Goal: Obtain resource: Download file/media

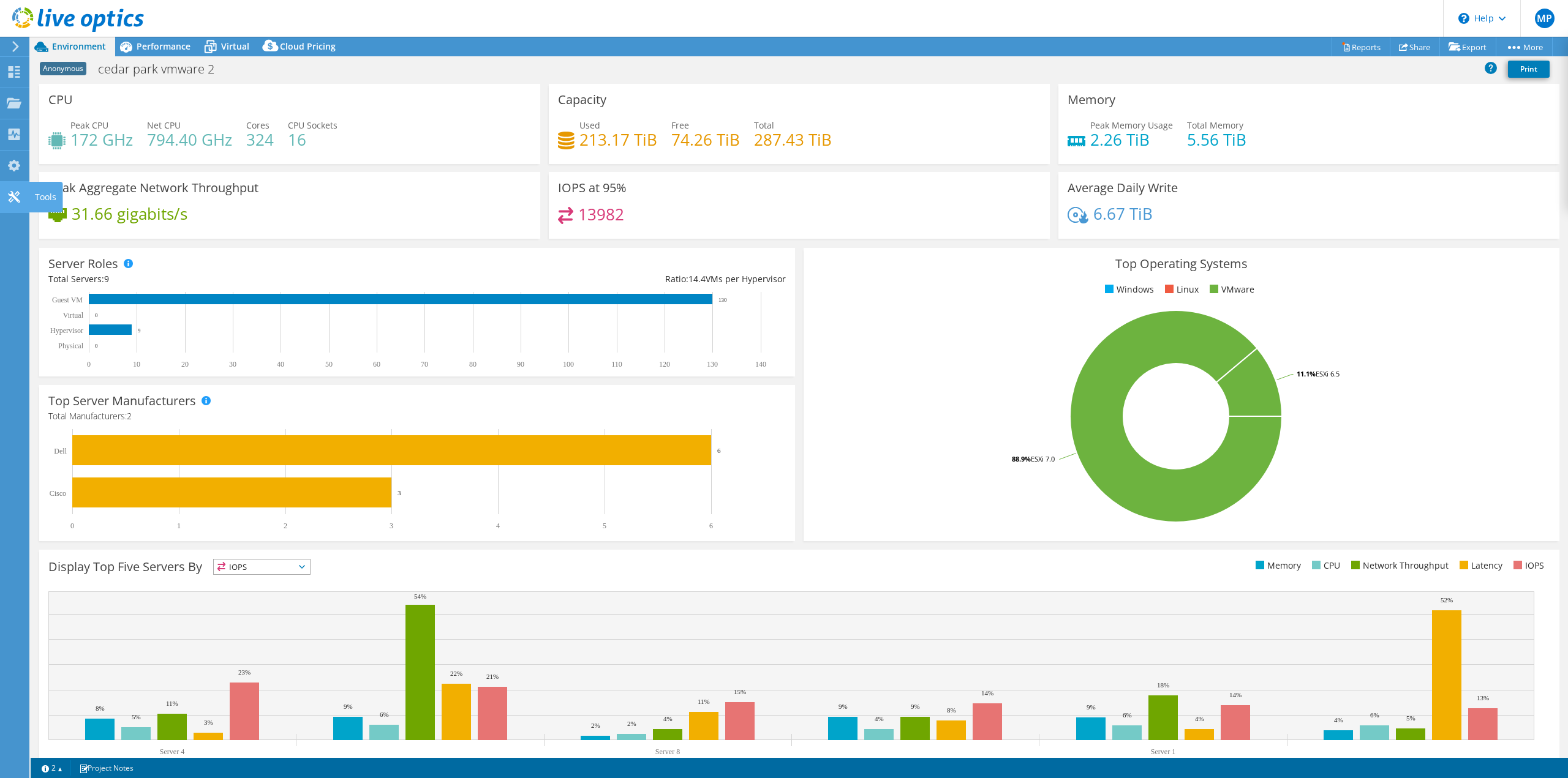
click at [10, 194] on use at bounding box center [13, 196] width 11 height 11
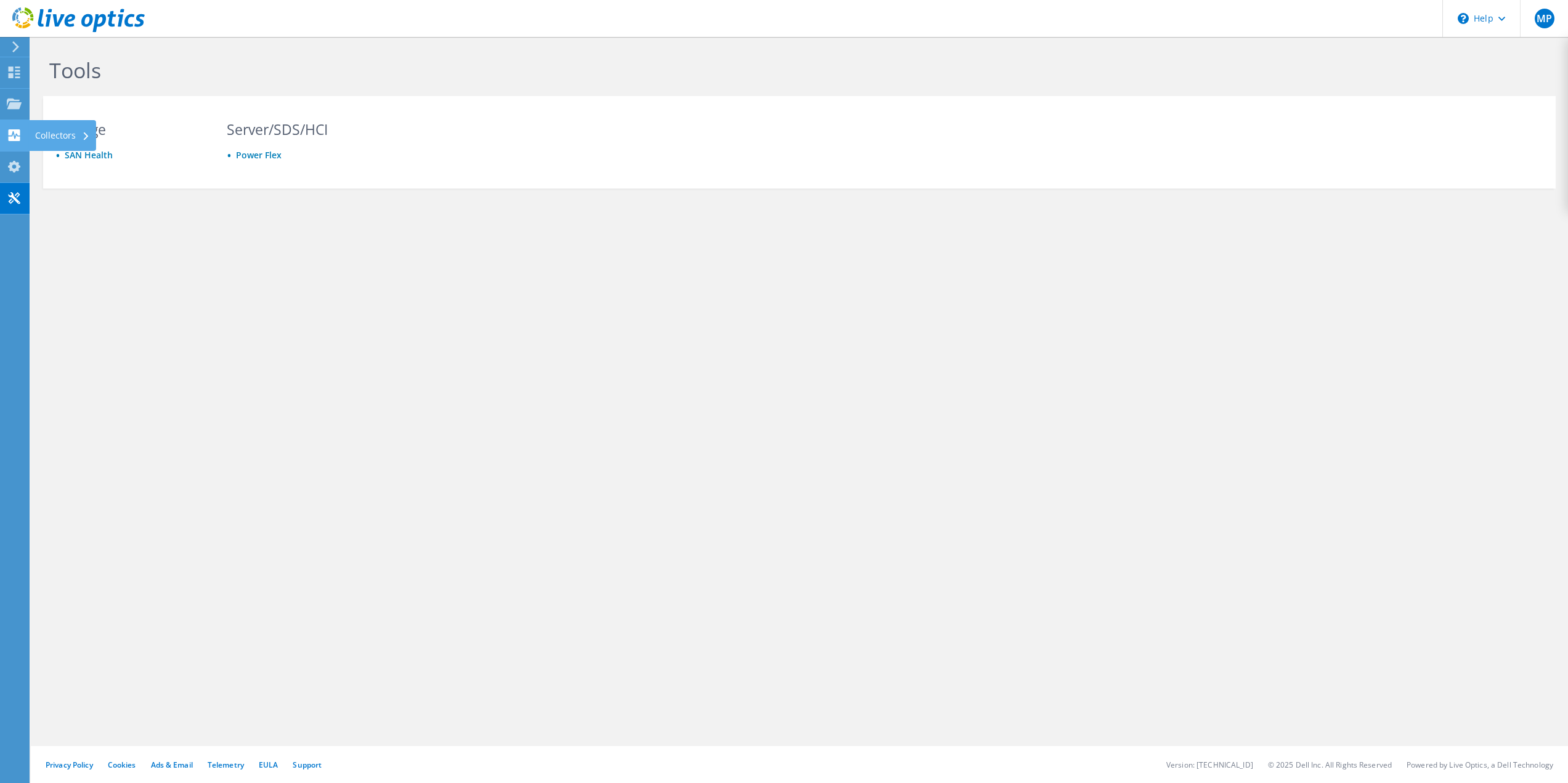
click at [11, 135] on icon at bounding box center [14, 134] width 15 height 11
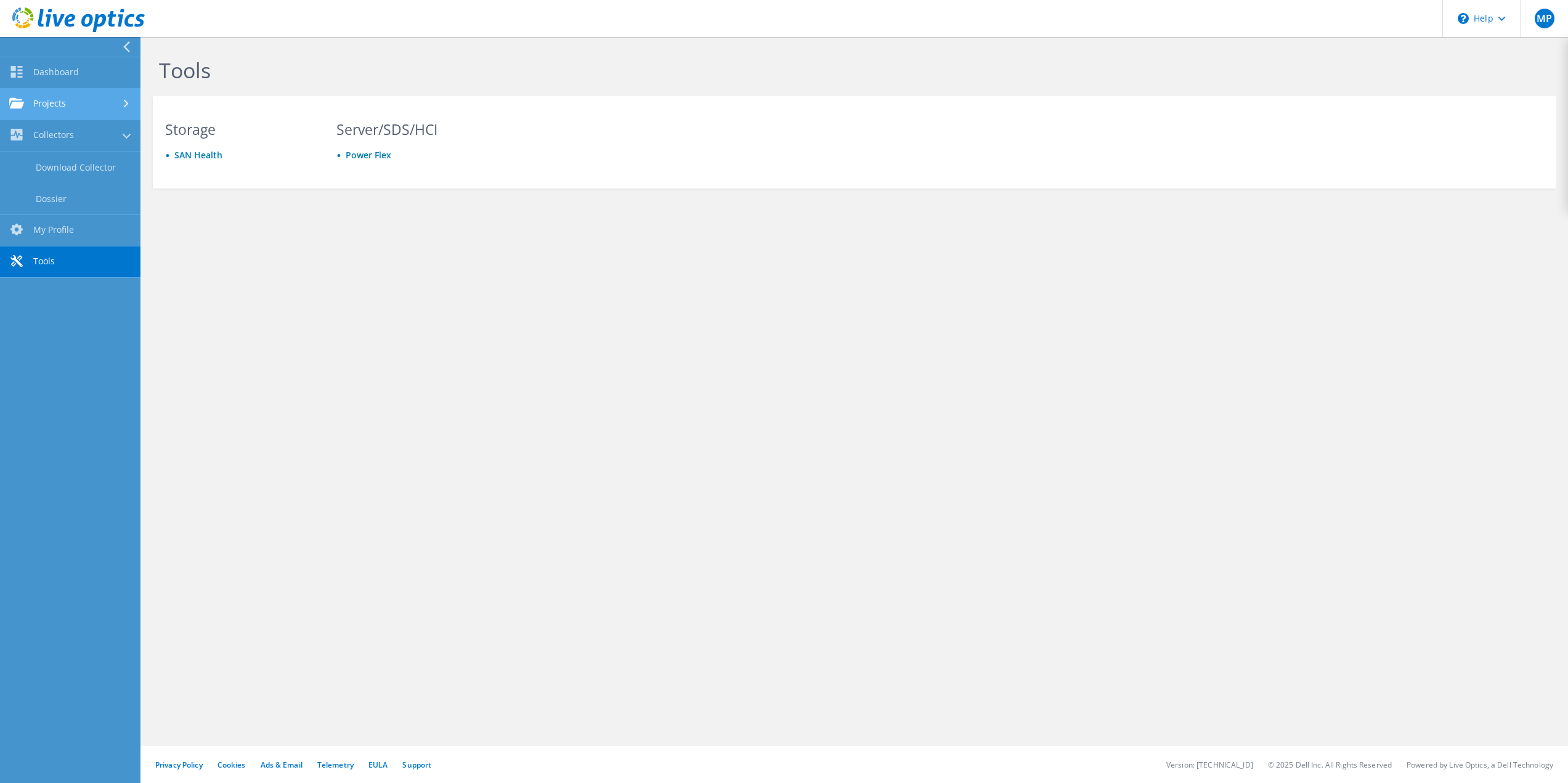
click at [33, 105] on link "Projects" at bounding box center [70, 104] width 140 height 31
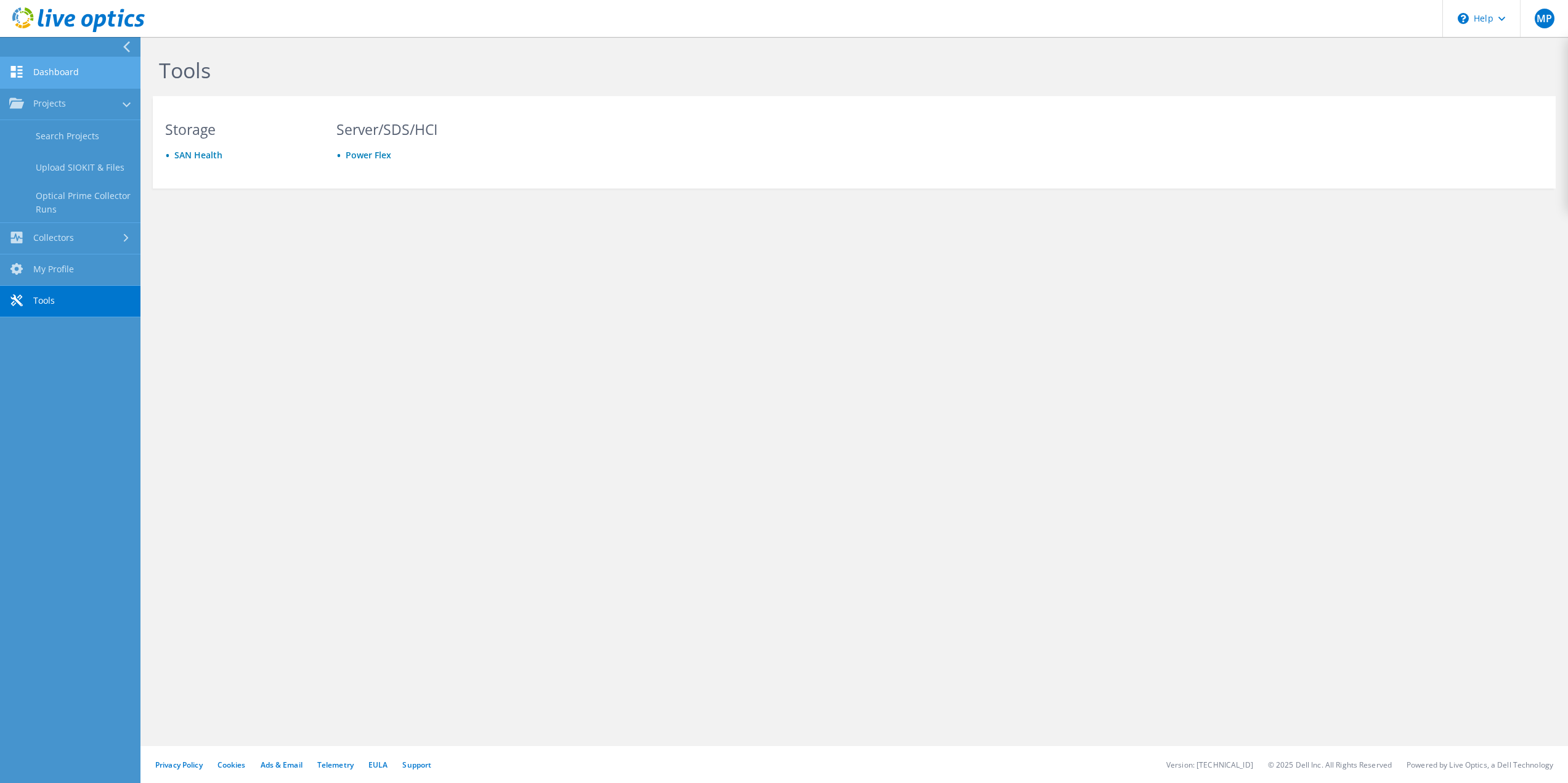
click at [51, 75] on link "Dashboard" at bounding box center [70, 73] width 140 height 31
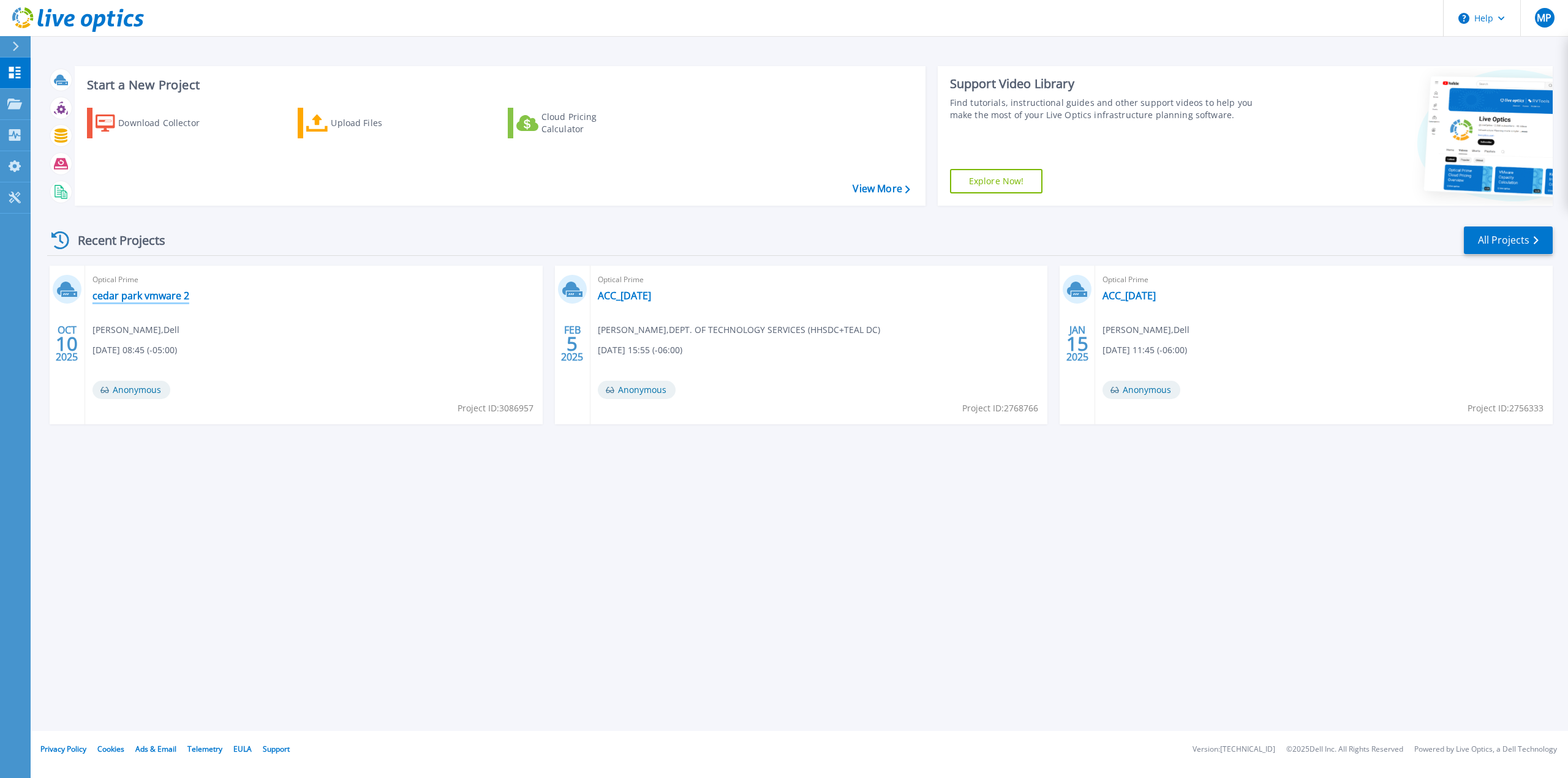
click at [124, 297] on link "cedar park vmware 2" at bounding box center [141, 296] width 97 height 12
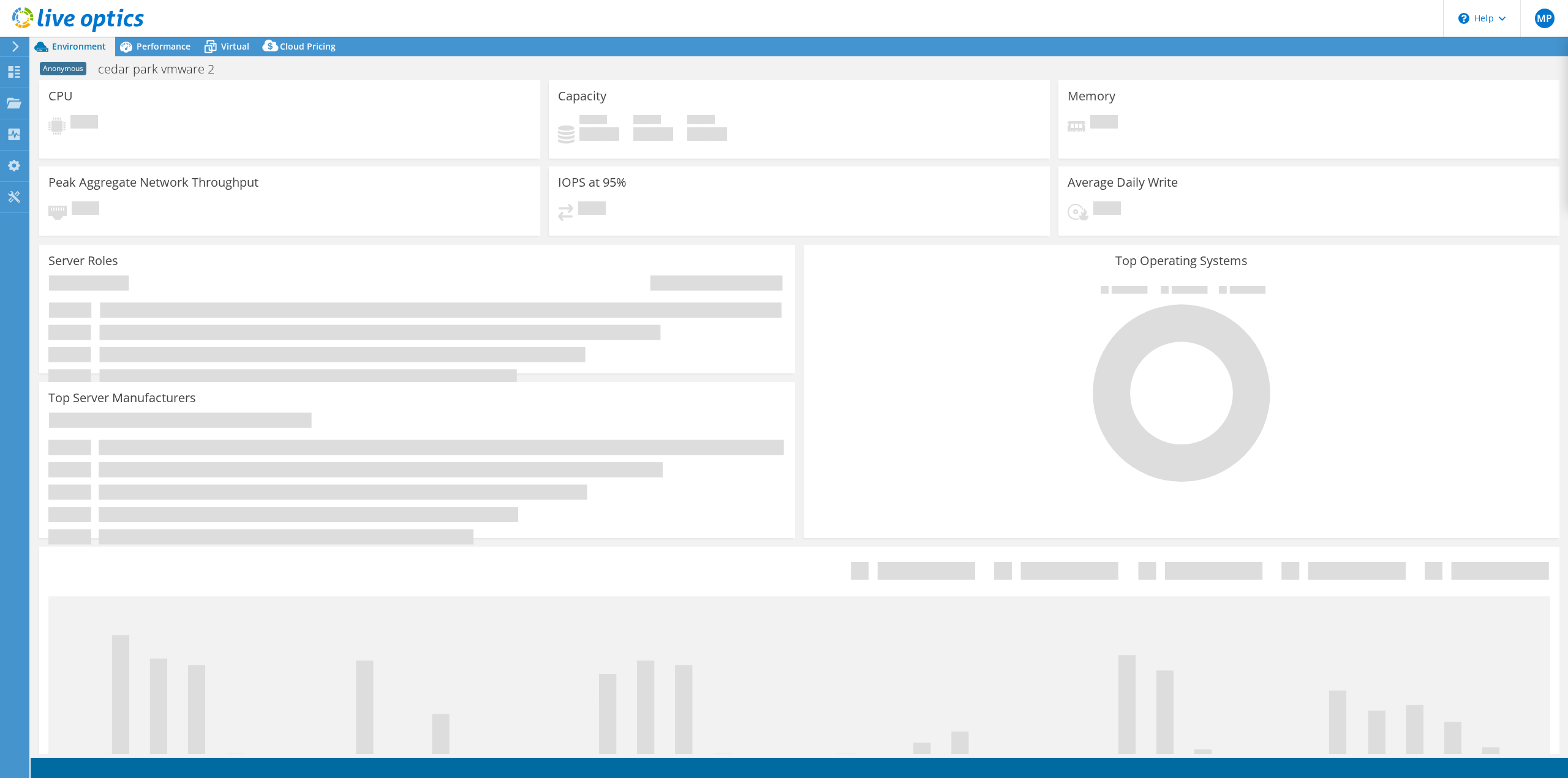
select select "USD"
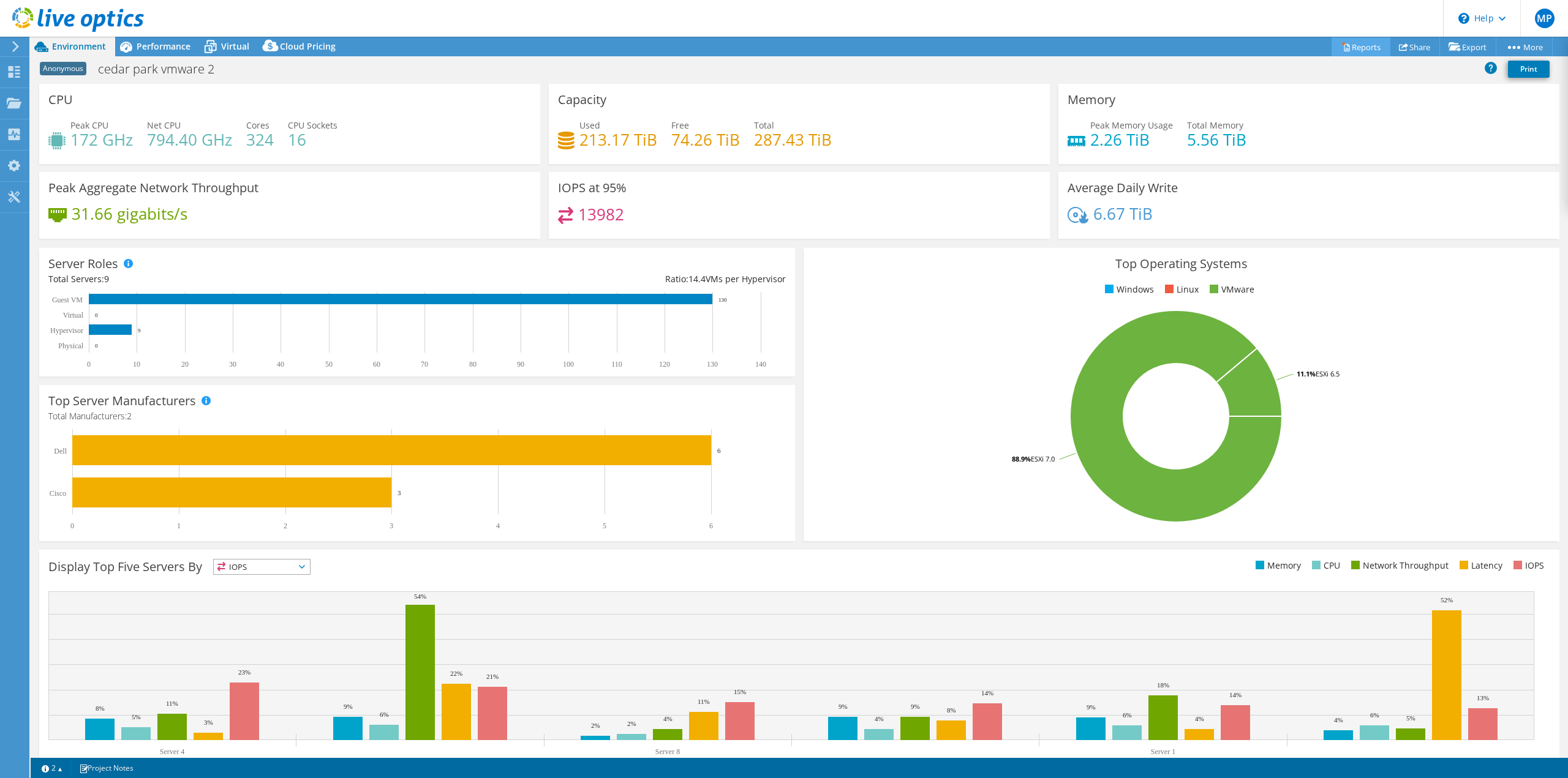
click at [1346, 41] on link "Reports" at bounding box center [1361, 47] width 59 height 19
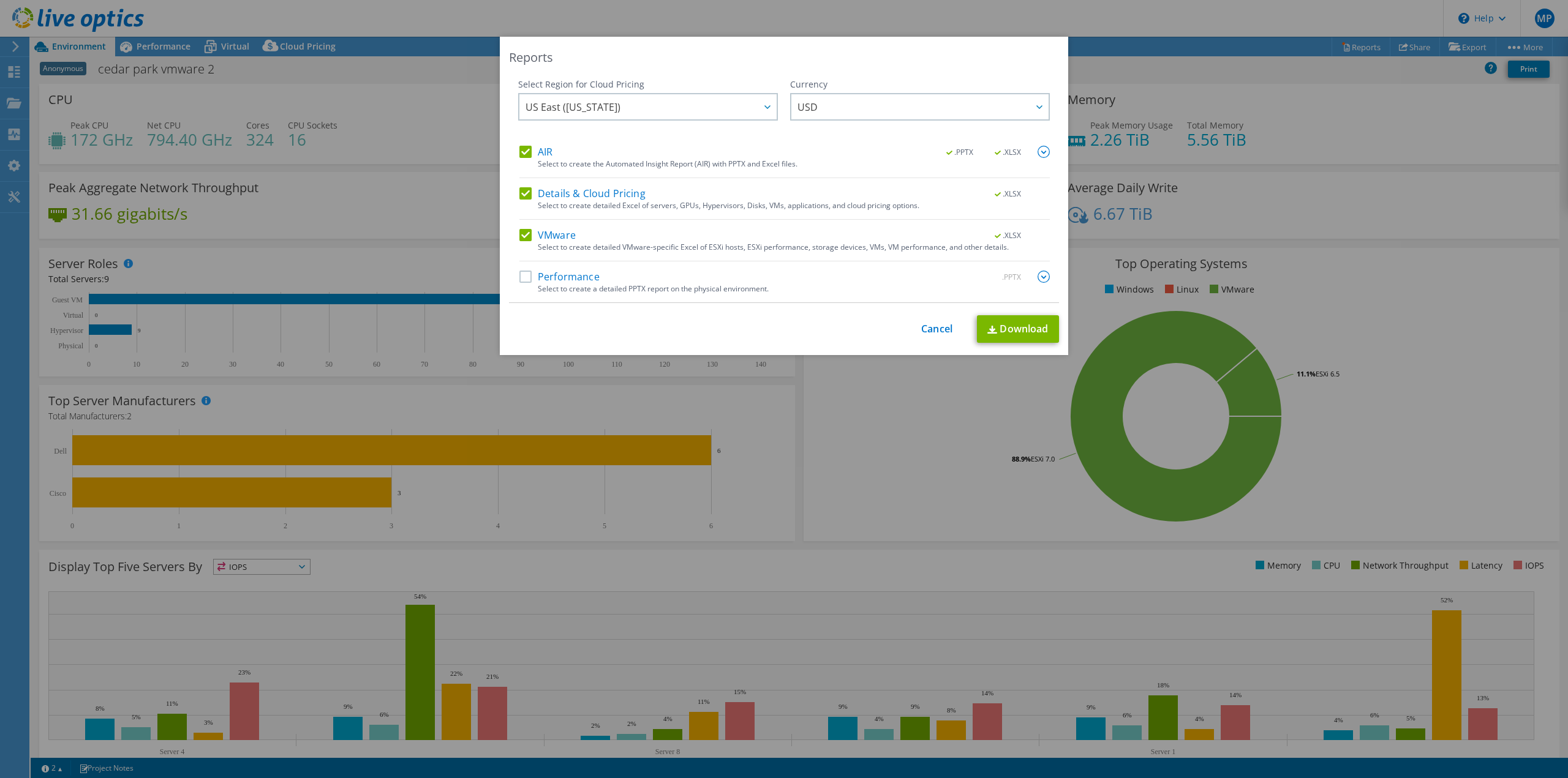
click at [525, 278] on label "Performance" at bounding box center [559, 277] width 80 height 12
click at [0, 0] on input "Performance" at bounding box center [0, 0] width 0 height 0
click at [1003, 324] on link "Download" at bounding box center [1017, 329] width 82 height 28
